Goal: Contribute content

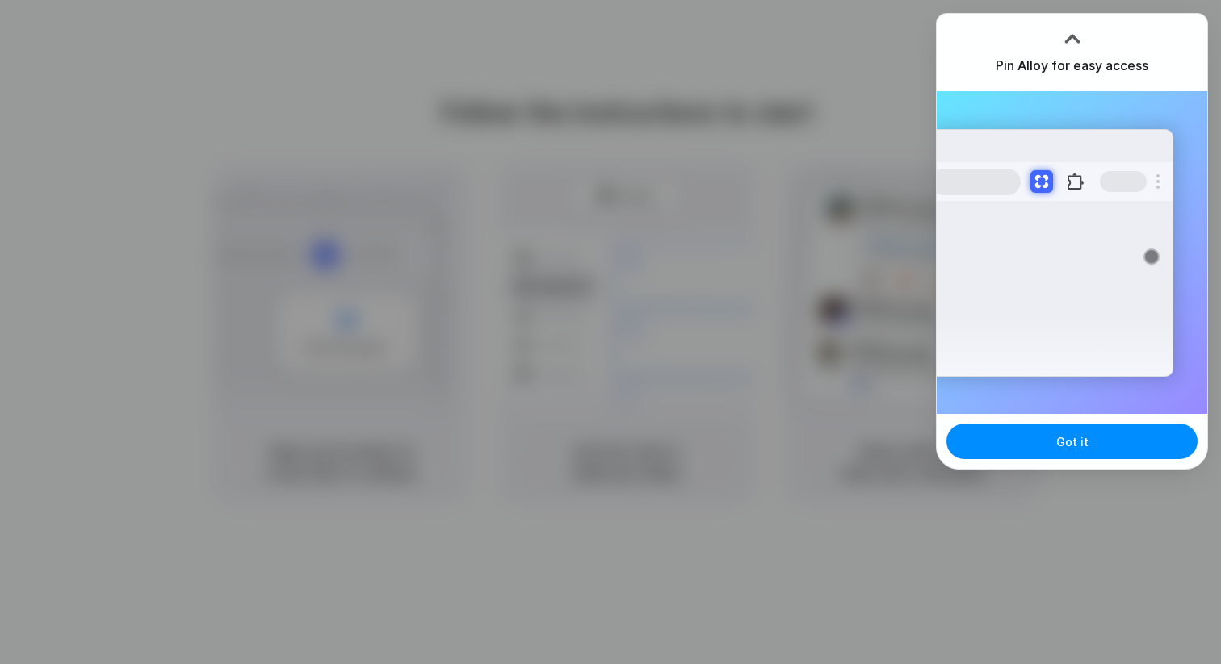
click at [1080, 36] on div at bounding box center [1072, 39] width 24 height 24
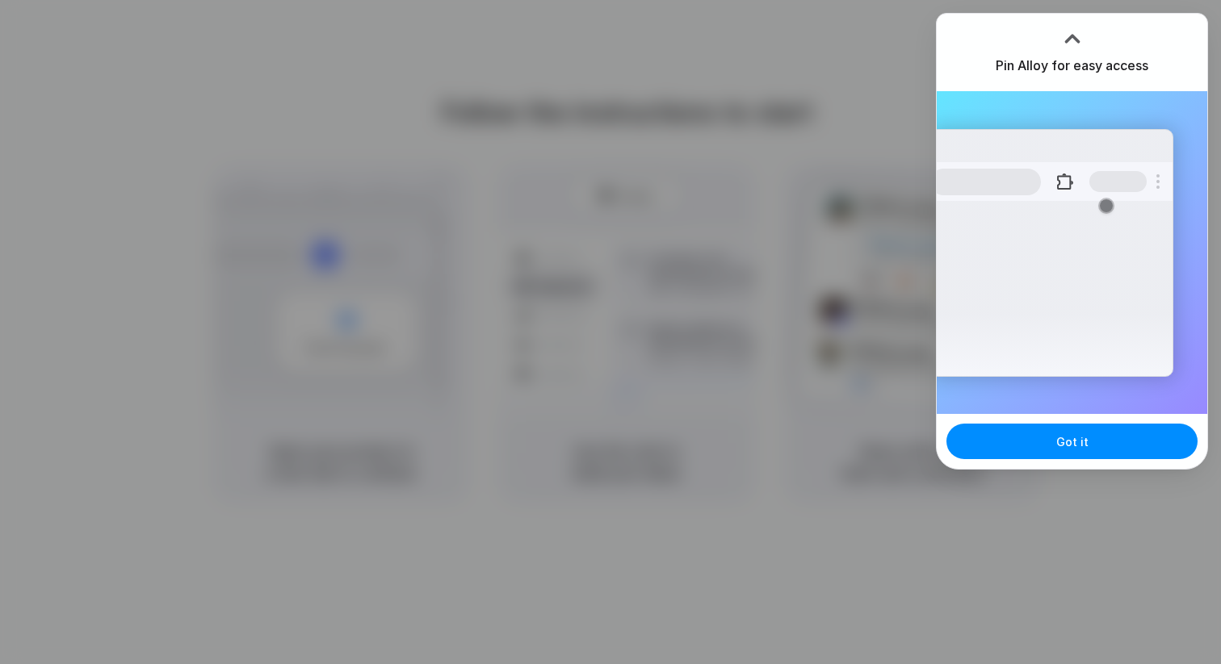
click at [1076, 36] on div at bounding box center [1072, 39] width 24 height 24
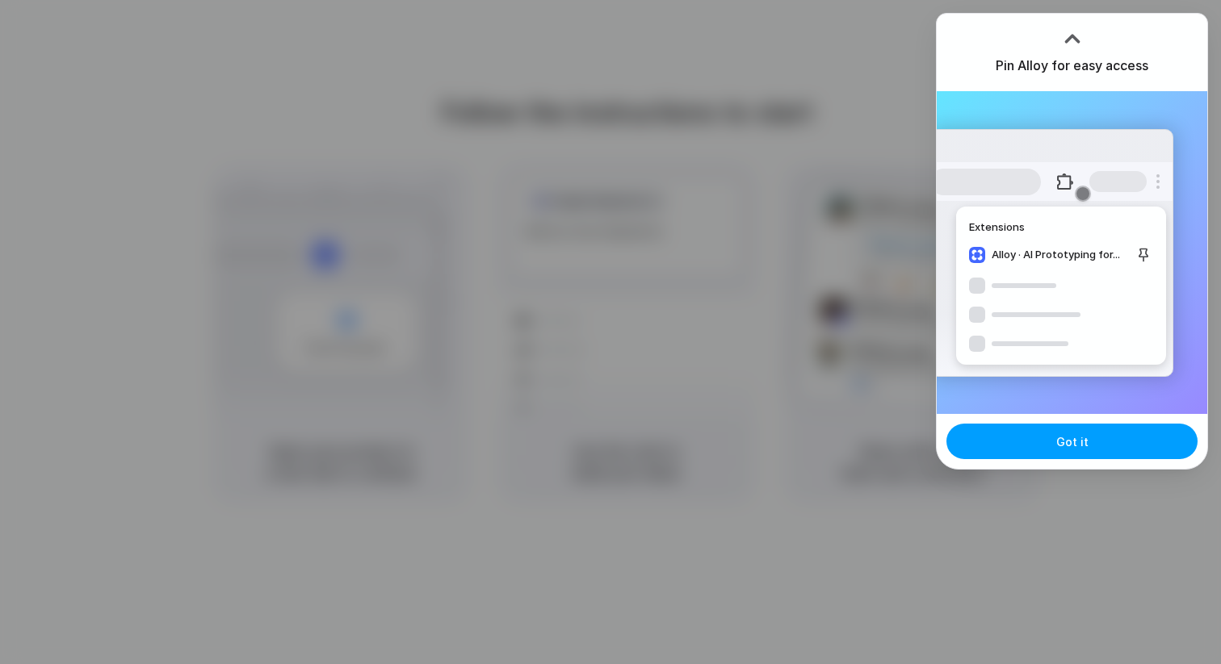
click at [1079, 442] on span "Got it" at bounding box center [1072, 442] width 32 height 17
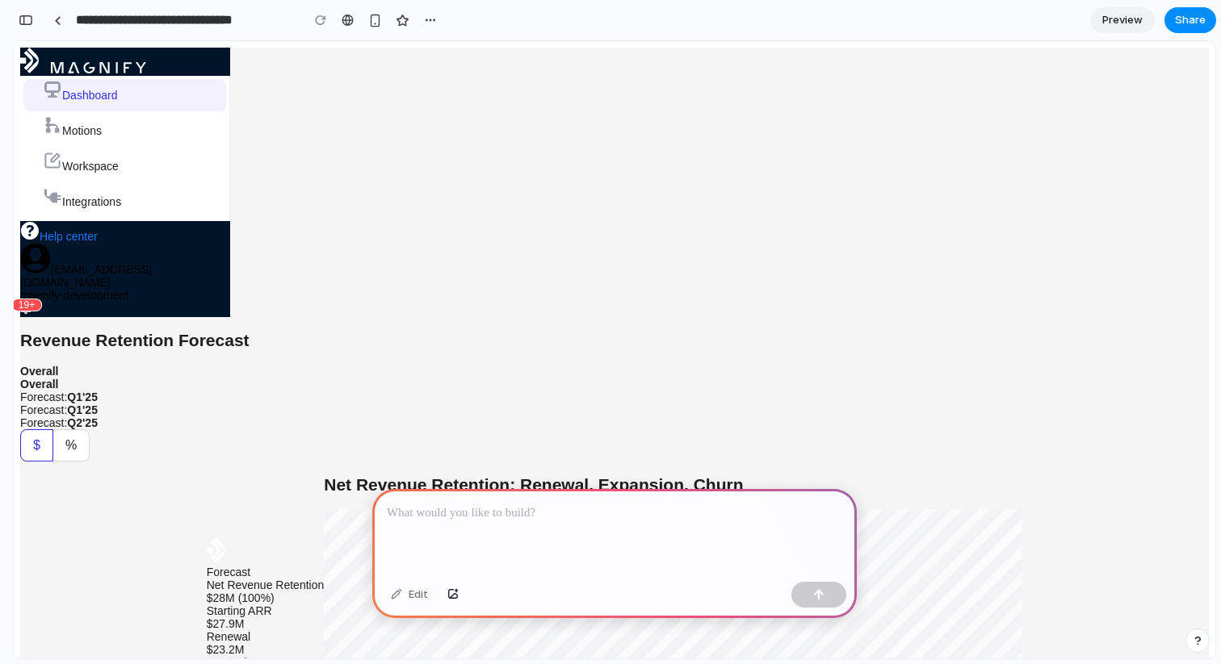
click at [684, 515] on p at bounding box center [614, 513] width 455 height 19
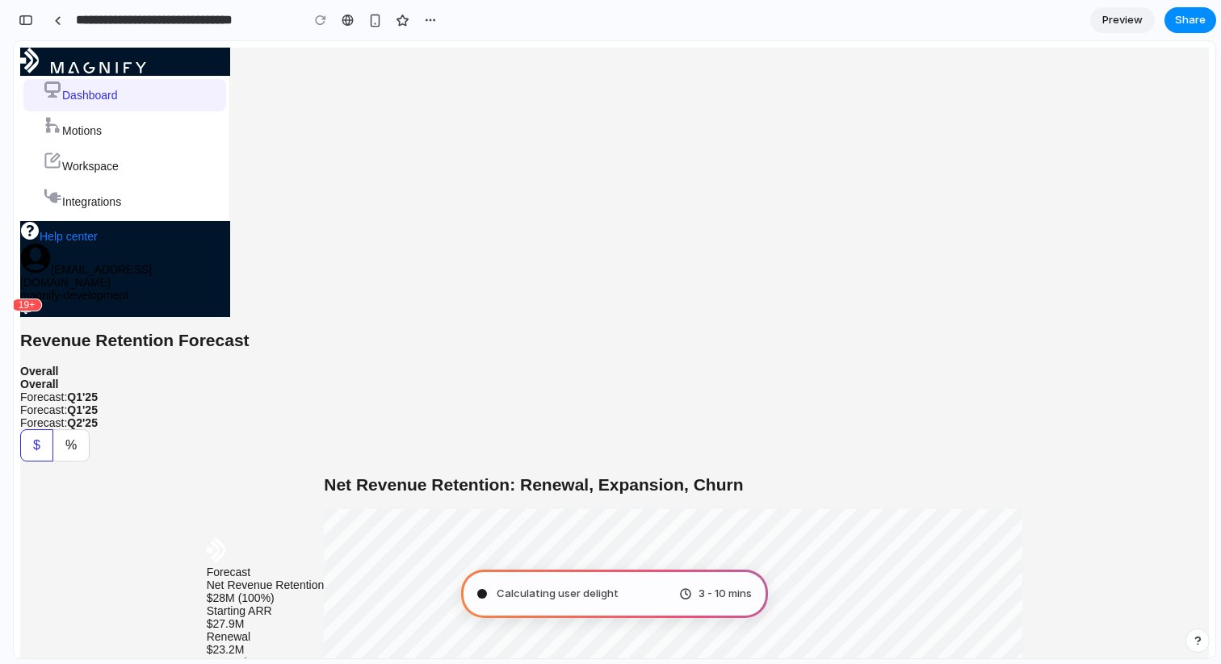
type input "**********"
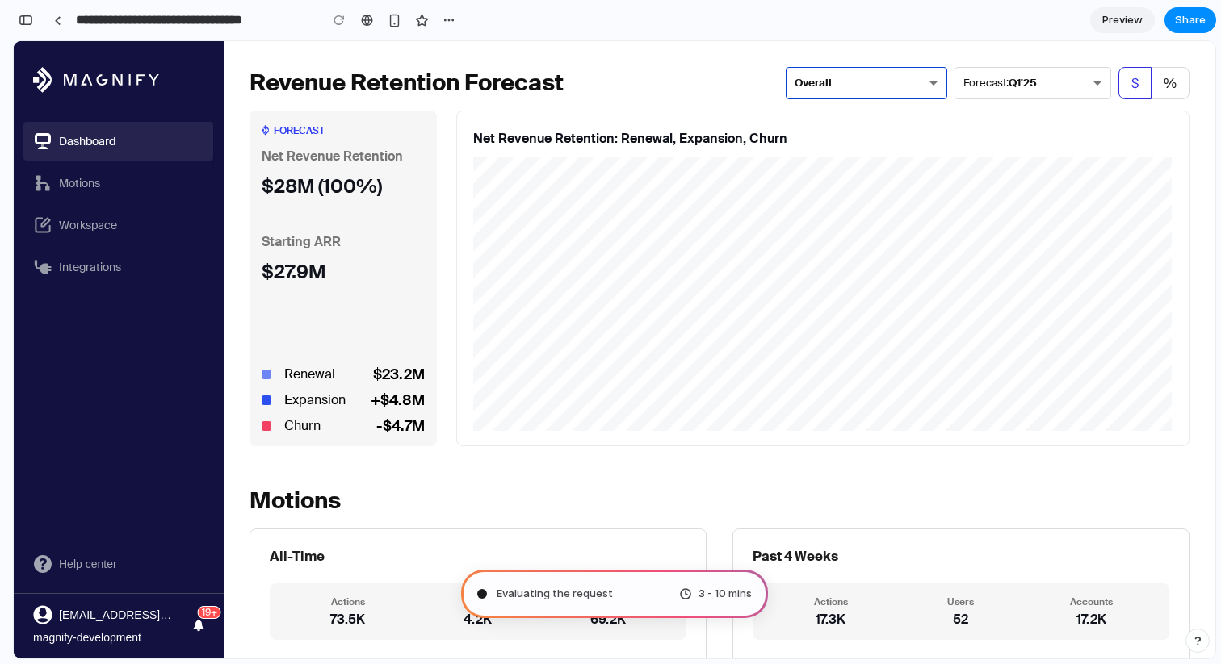
click at [857, 76] on div "Overall" at bounding box center [866, 83] width 161 height 32
click at [1013, 93] on div "Forecast: Q1'25" at bounding box center [999, 83] width 73 height 23
click at [866, 73] on div "Overall" at bounding box center [866, 83] width 161 height 32
click at [1173, 86] on span "%" at bounding box center [1169, 83] width 13 height 17
click at [1121, 86] on span at bounding box center [1134, 83] width 31 height 31
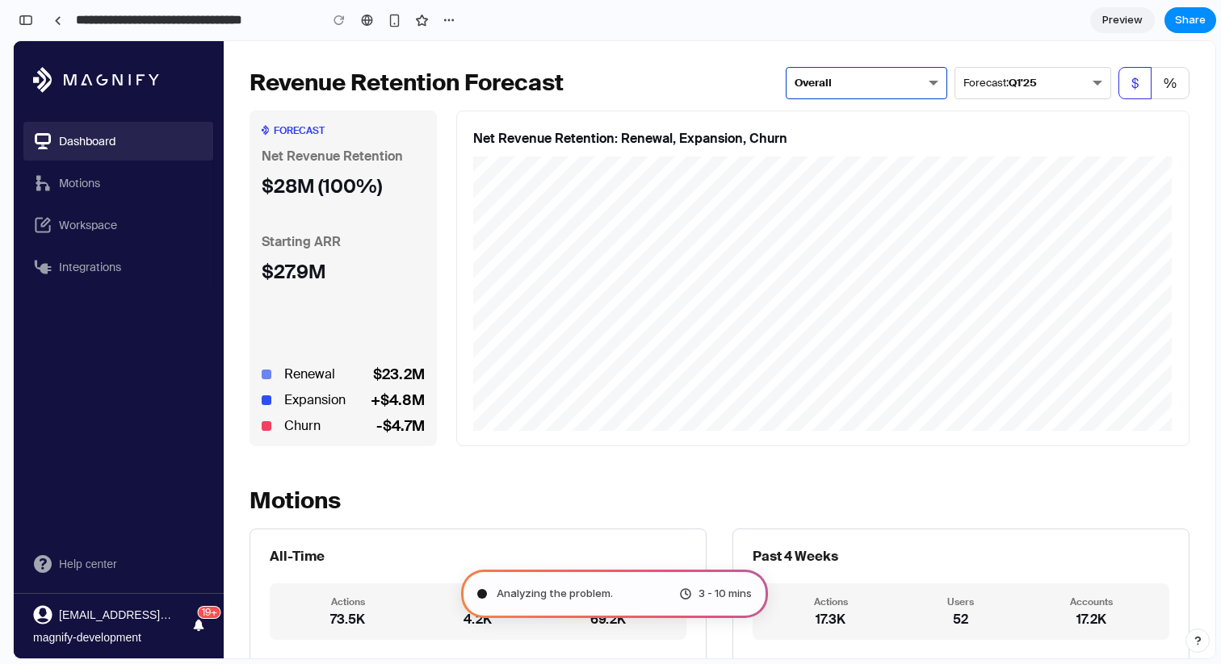
click at [865, 83] on div "Overall" at bounding box center [866, 83] width 161 height 32
click at [1103, 22] on span "Preview" at bounding box center [1122, 20] width 40 height 16
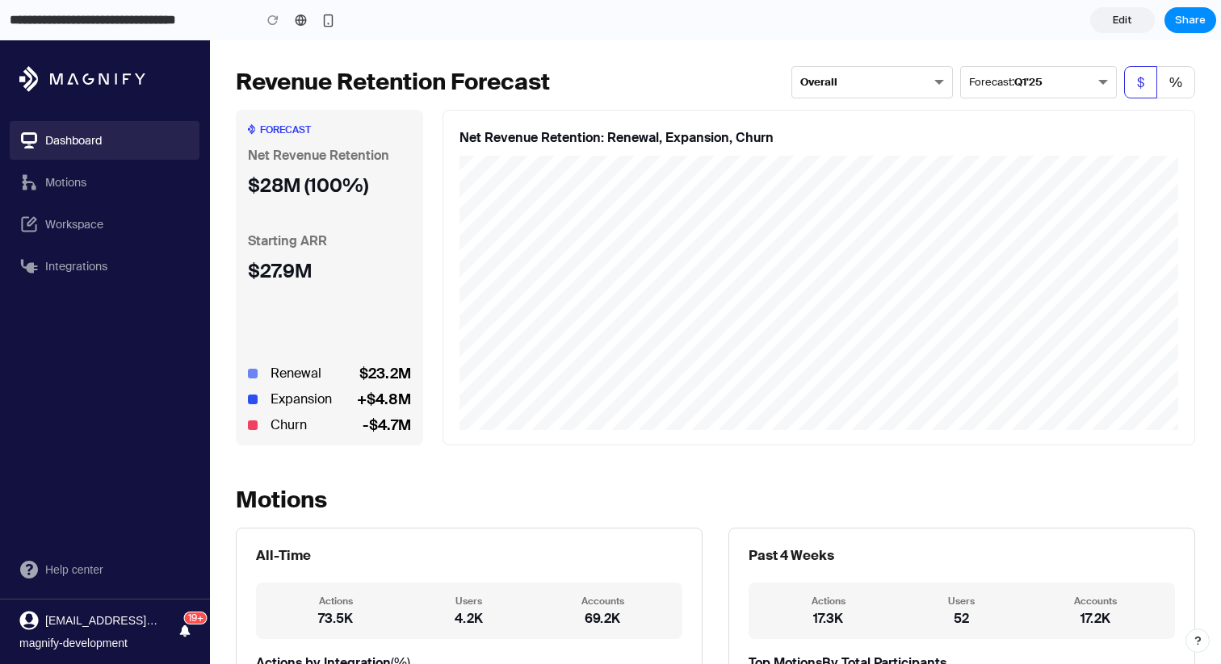
click at [1103, 22] on link "Edit" at bounding box center [1122, 20] width 65 height 26
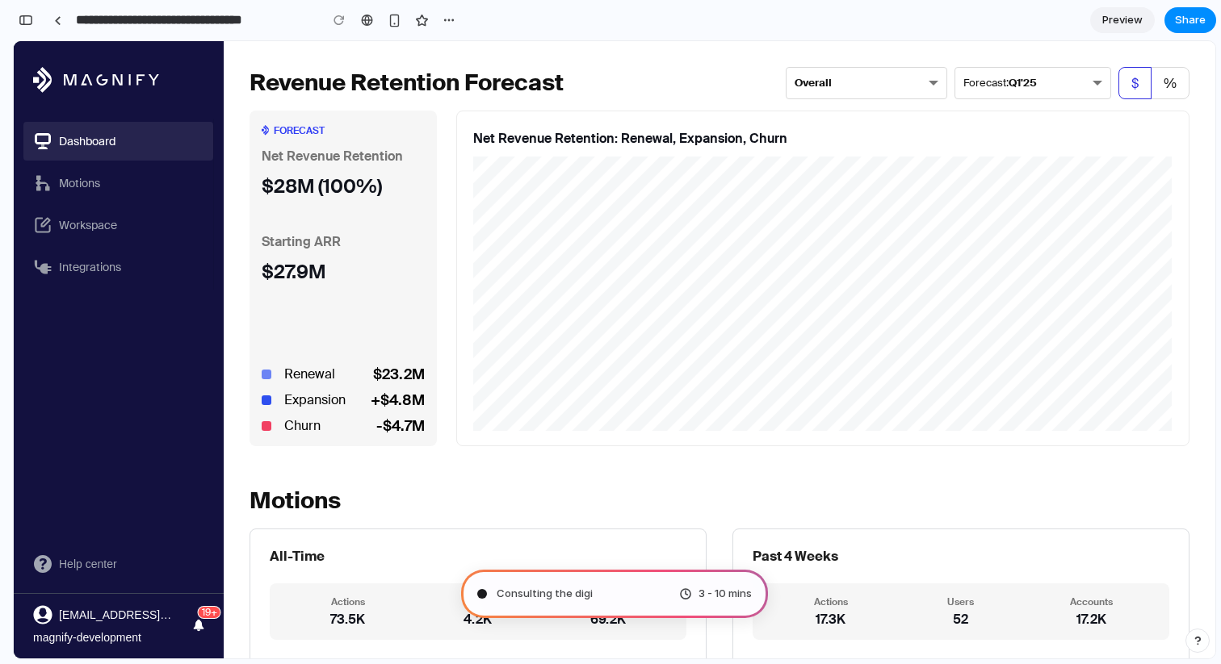
click at [581, 593] on div "Consulting the digi 3 - 10 mins" at bounding box center [614, 594] width 307 height 48
click at [23, 20] on div "button" at bounding box center [26, 20] width 15 height 11
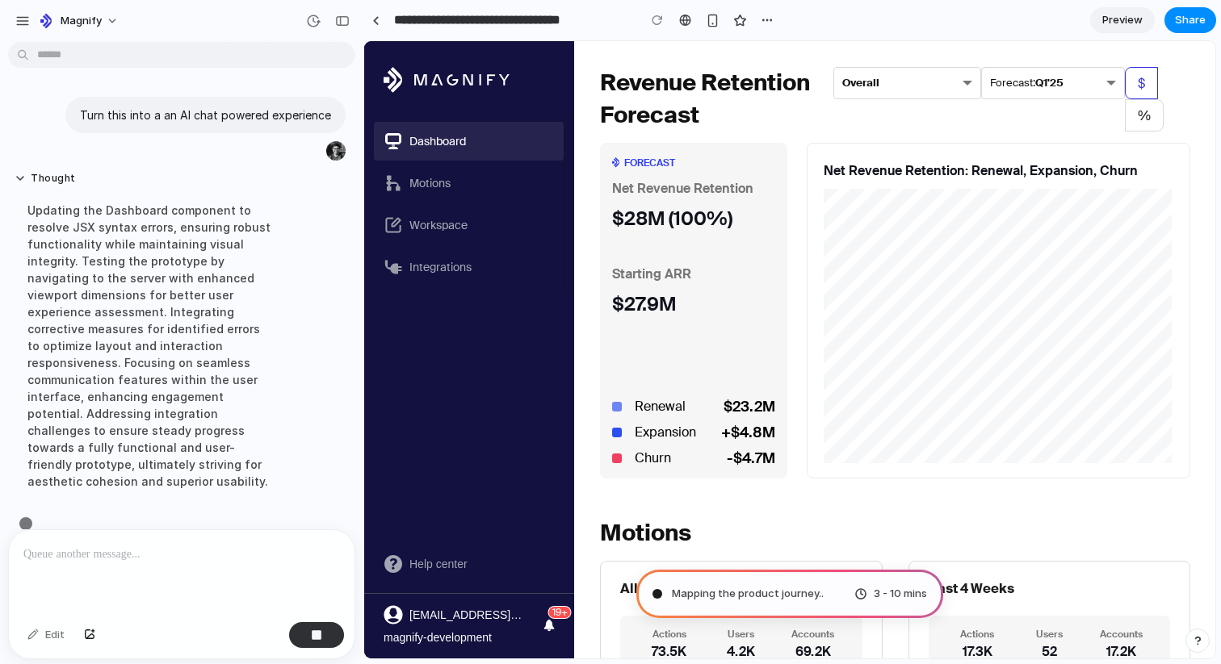
scroll to position [6, 0]
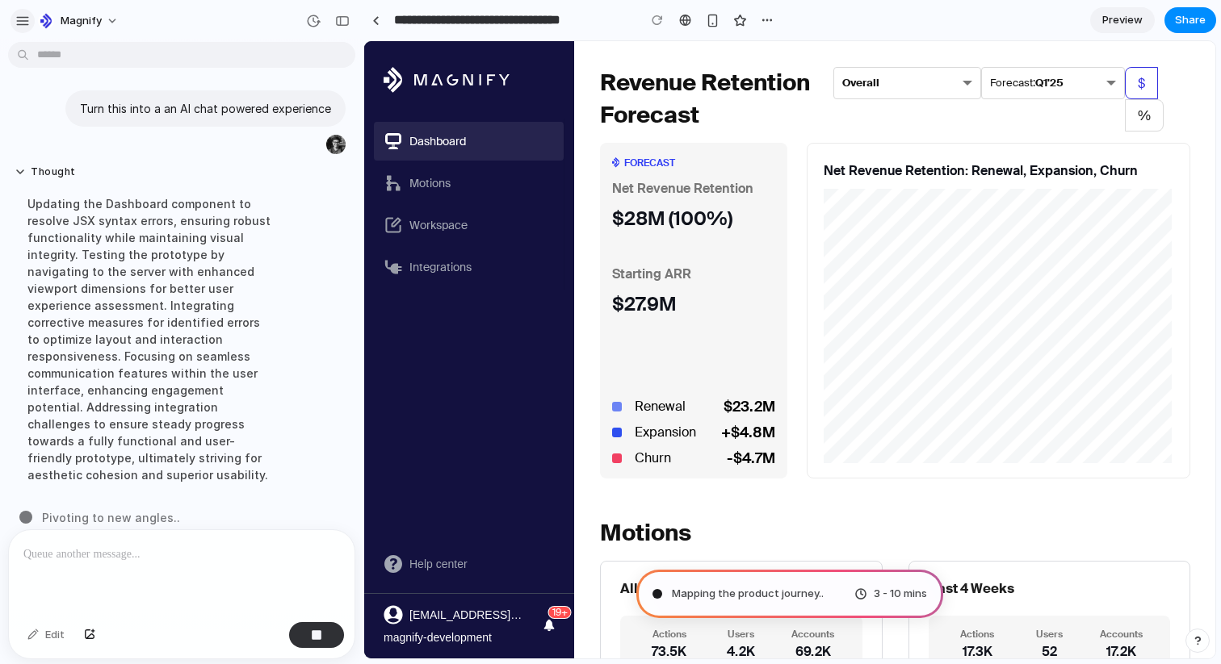
click at [19, 21] on div "button" at bounding box center [22, 21] width 15 height 15
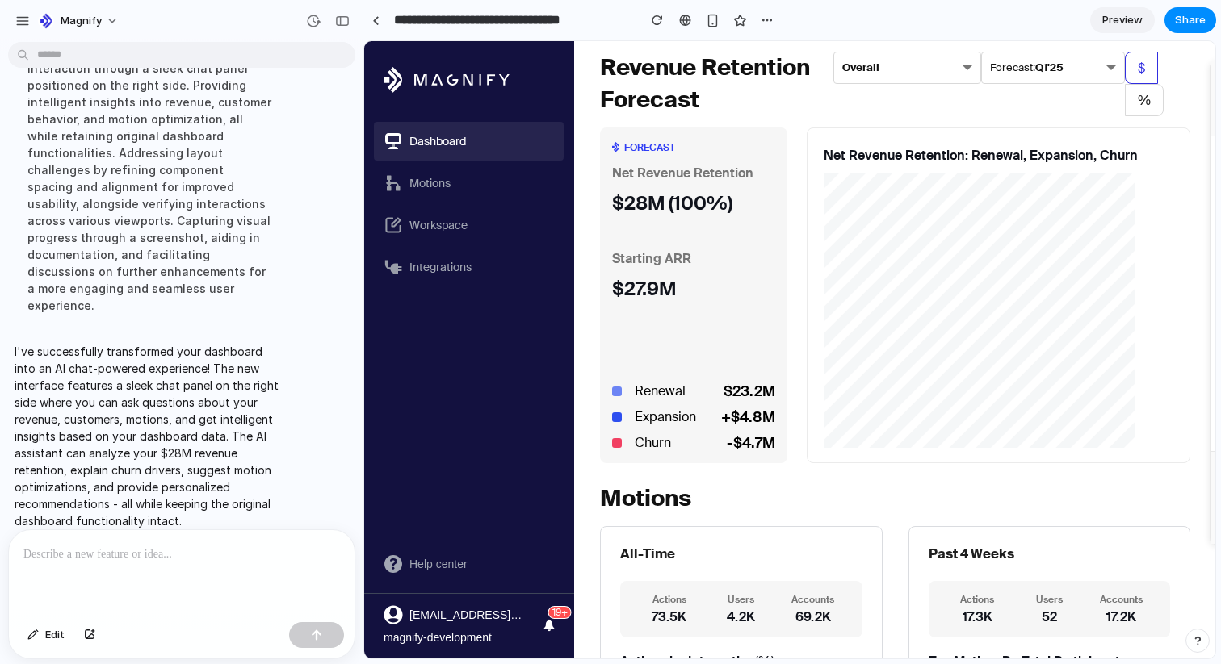
scroll to position [0, 0]
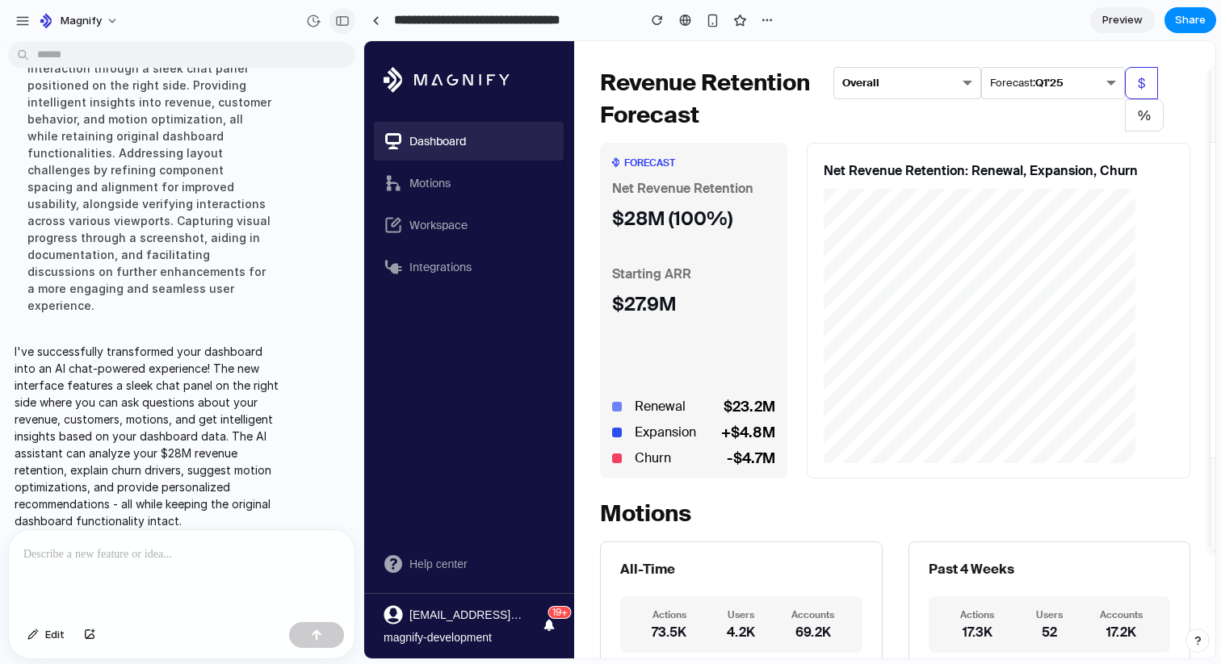
click at [354, 18] on button "button" at bounding box center [342, 21] width 26 height 26
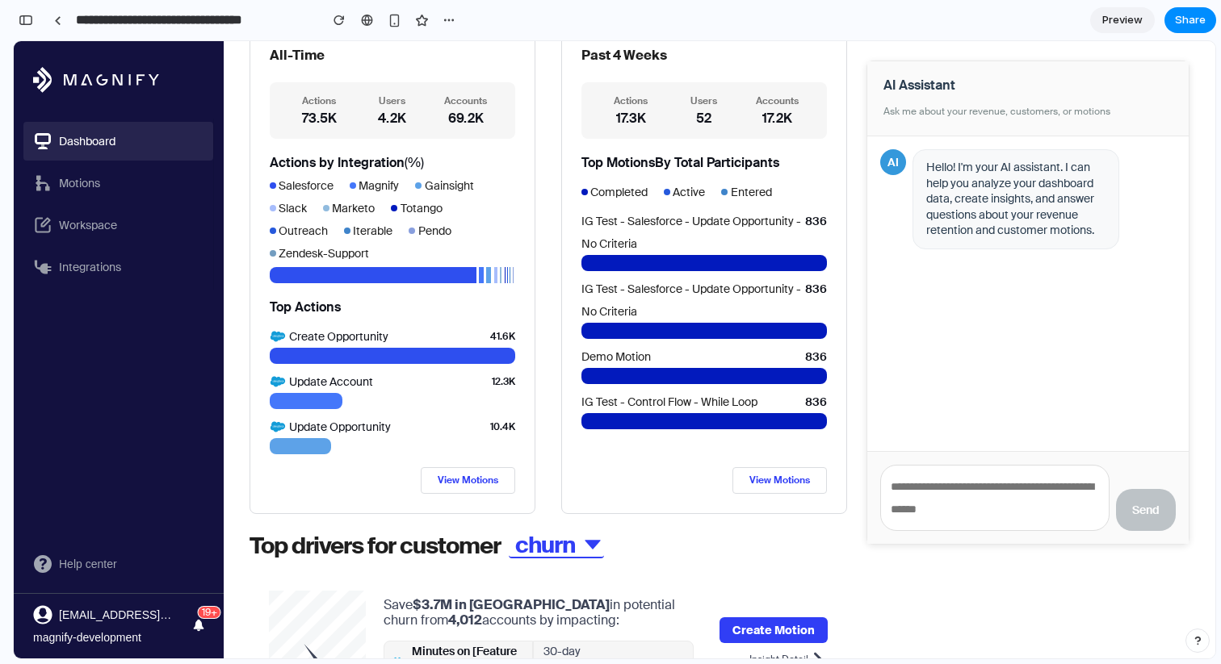
scroll to position [117, 0]
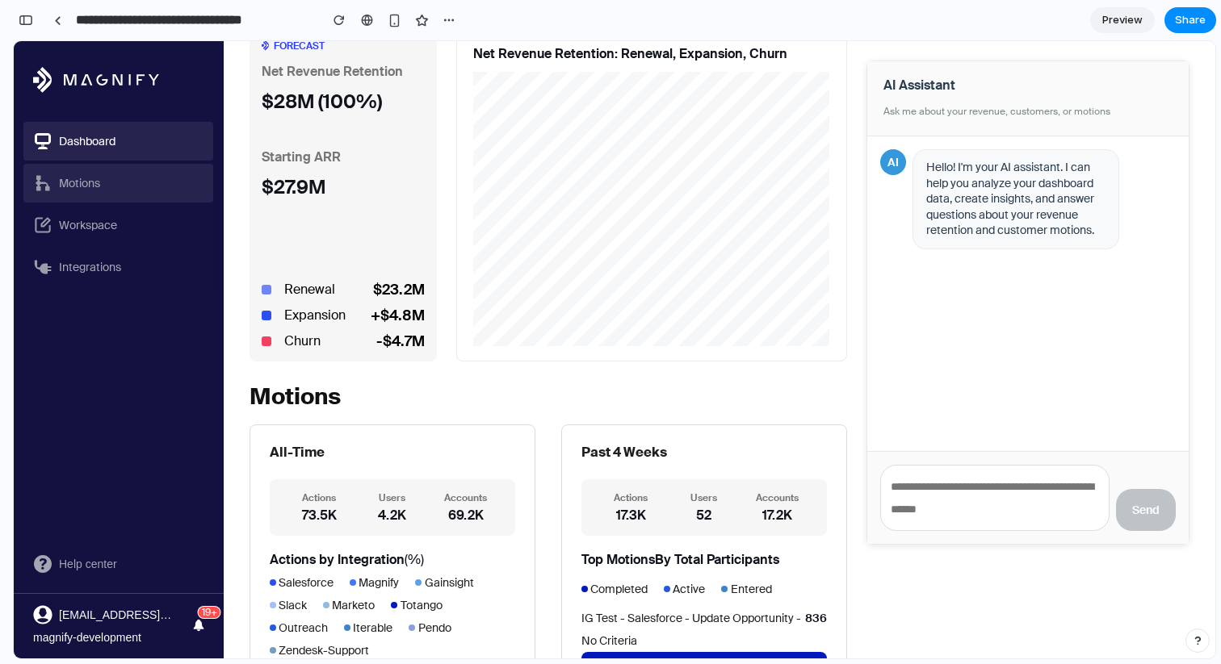
click at [133, 182] on link "Motions" at bounding box center [116, 183] width 167 height 19
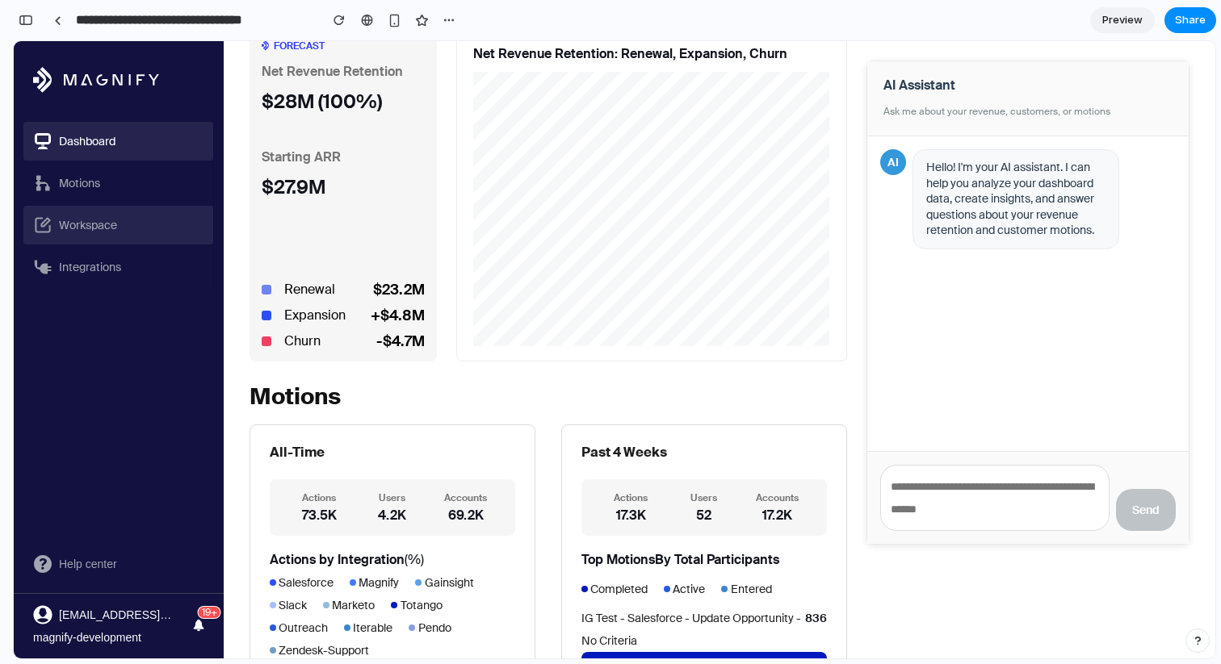
click at [136, 220] on link "Workspace" at bounding box center [116, 225] width 167 height 19
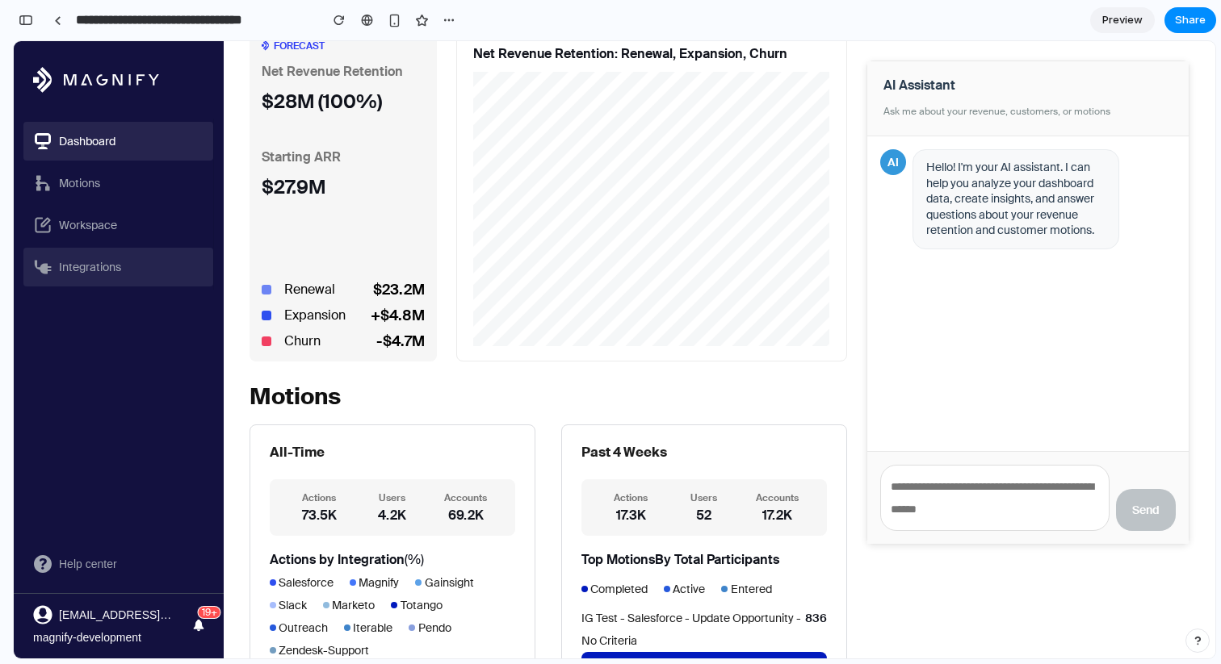
click at [136, 258] on link "Integrations" at bounding box center [116, 267] width 167 height 19
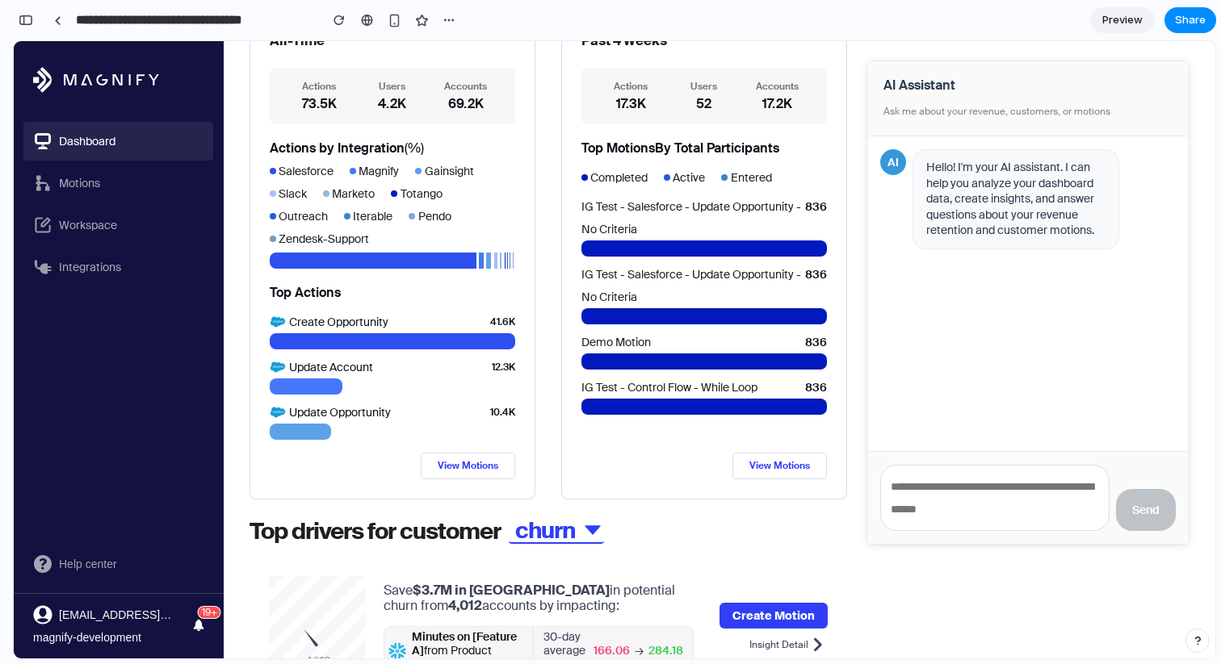
scroll to position [622, 0]
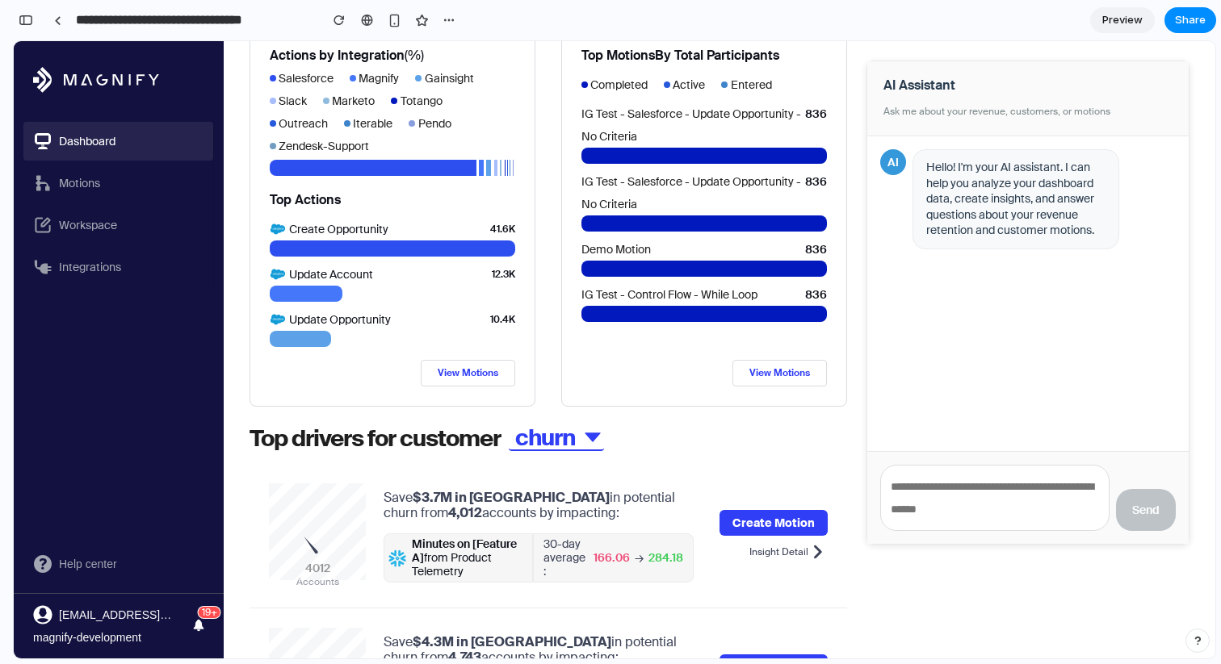
click at [556, 425] on span "churn" at bounding box center [542, 438] width 66 height 30
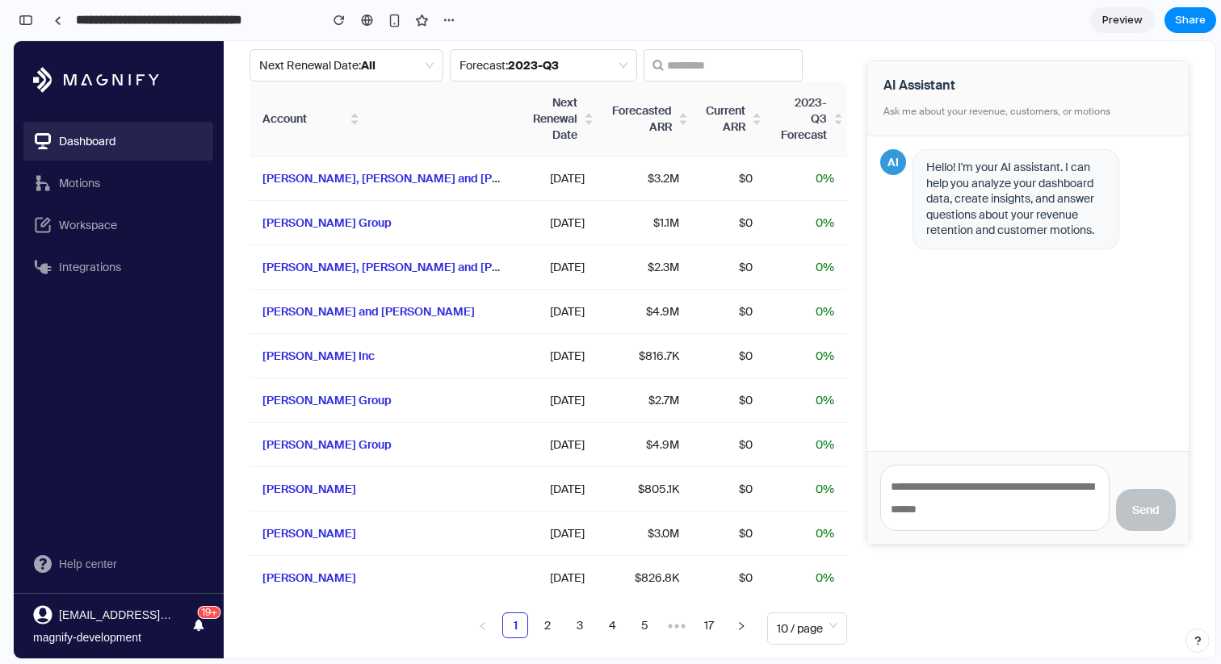
scroll to position [1569, 0]
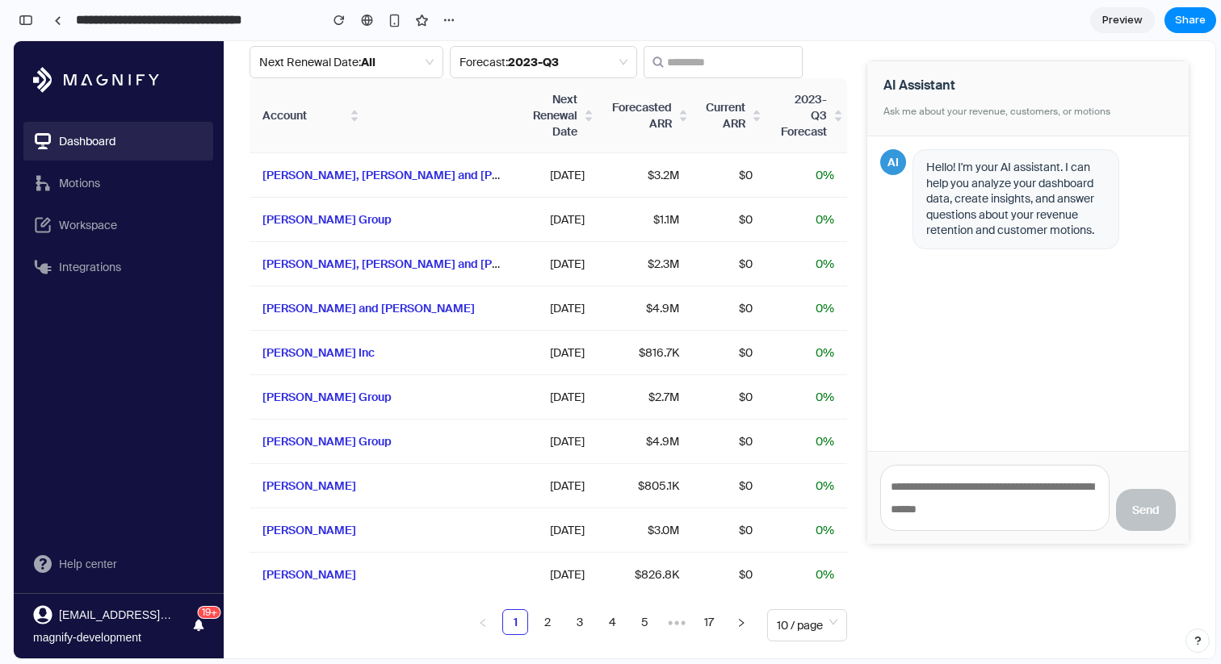
click at [530, 433] on div "[DATE]" at bounding box center [557, 442] width 54 height 18
click at [555, 610] on link "2" at bounding box center [547, 622] width 24 height 24
click at [615, 610] on link "4" at bounding box center [612, 622] width 24 height 24
click at [941, 492] on textarea at bounding box center [994, 498] width 229 height 66
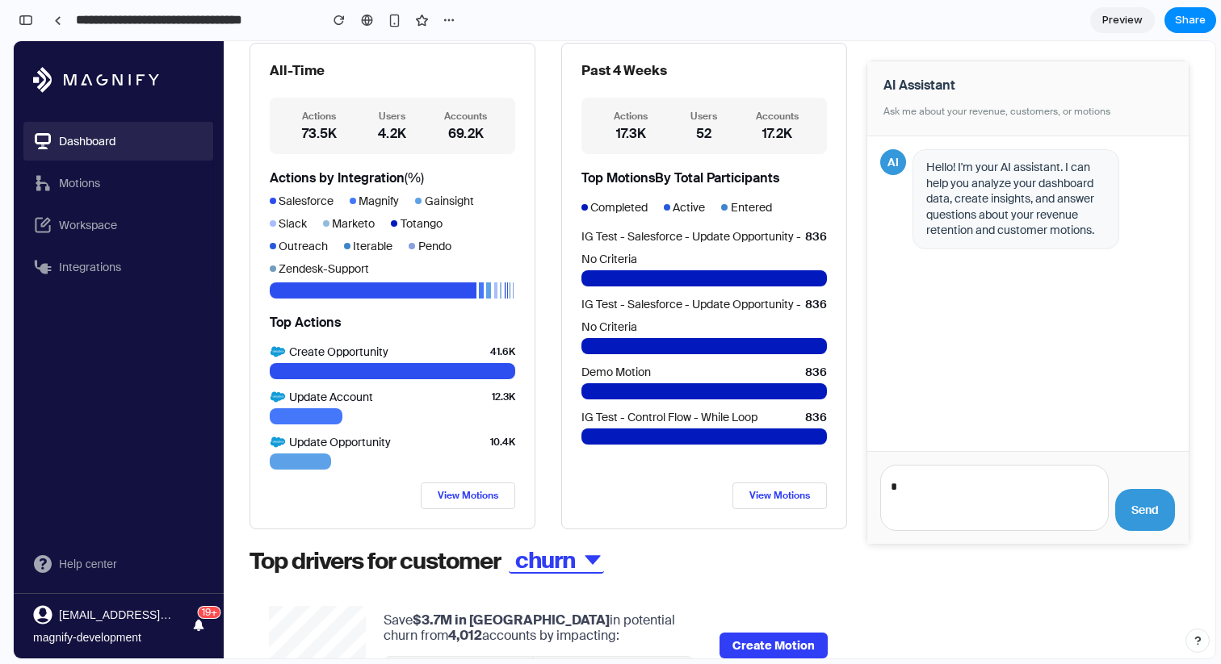
scroll to position [498, 0]
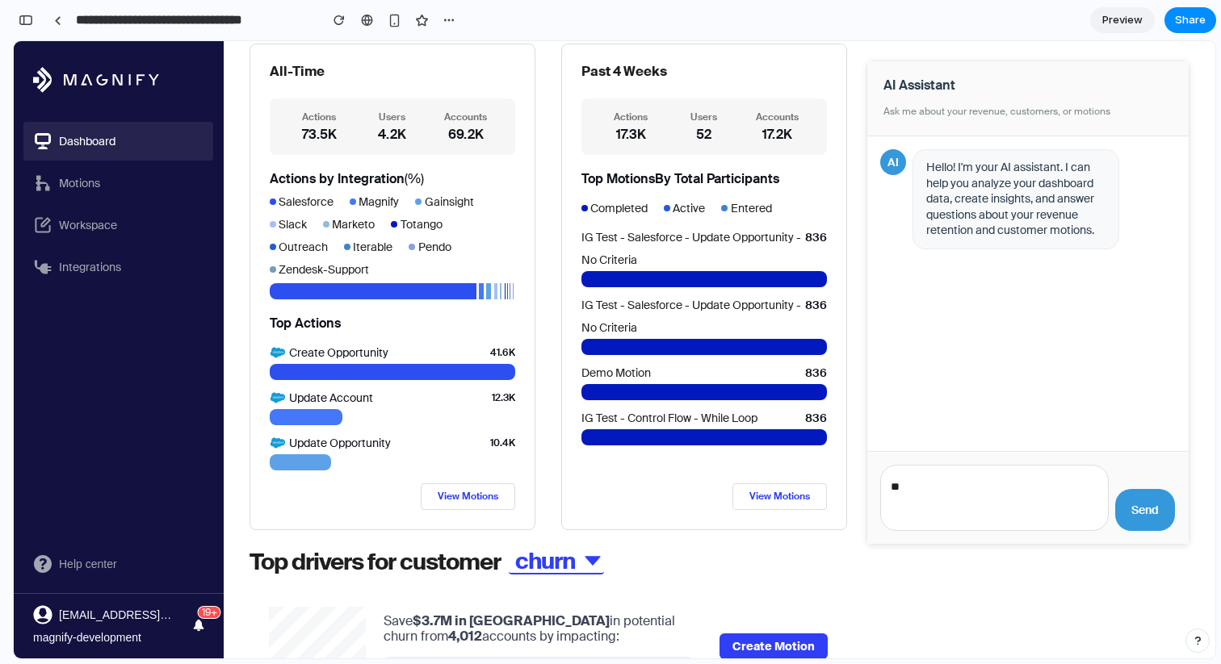
type textarea "**"
click at [1146, 488] on div "** Send" at bounding box center [1027, 498] width 295 height 66
click at [1138, 505] on button "Send" at bounding box center [1145, 510] width 60 height 42
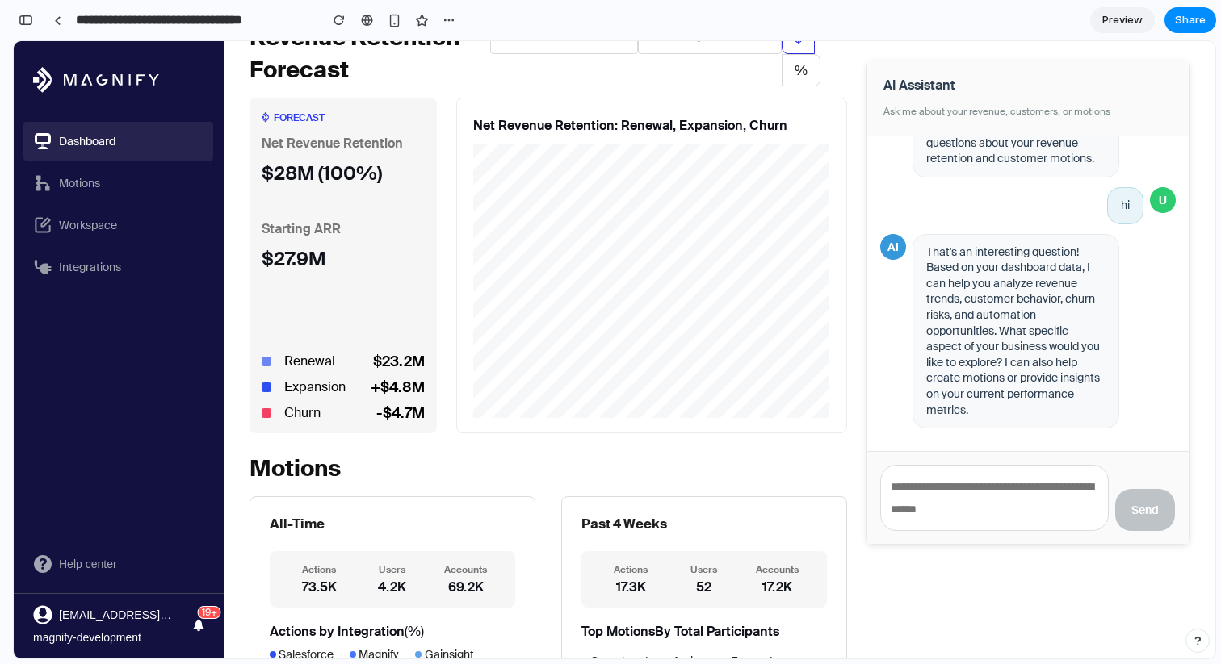
scroll to position [0, 0]
